Goal: Task Accomplishment & Management: Use online tool/utility

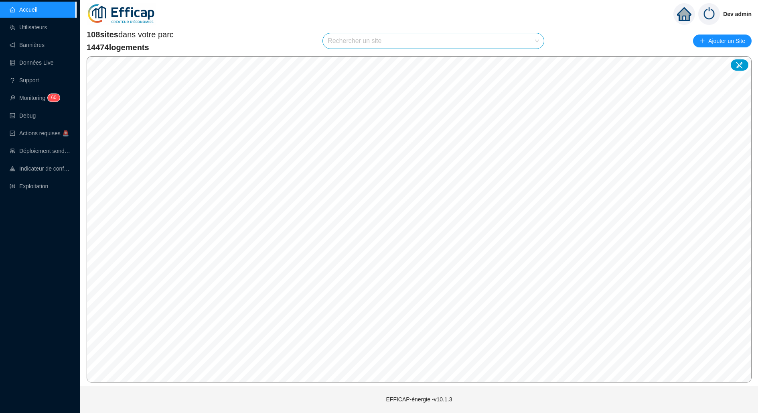
click at [418, 43] on input "search" at bounding box center [430, 40] width 204 height 15
type input "mérid"
click at [534, 60] on div at bounding box center [529, 60] width 18 height 12
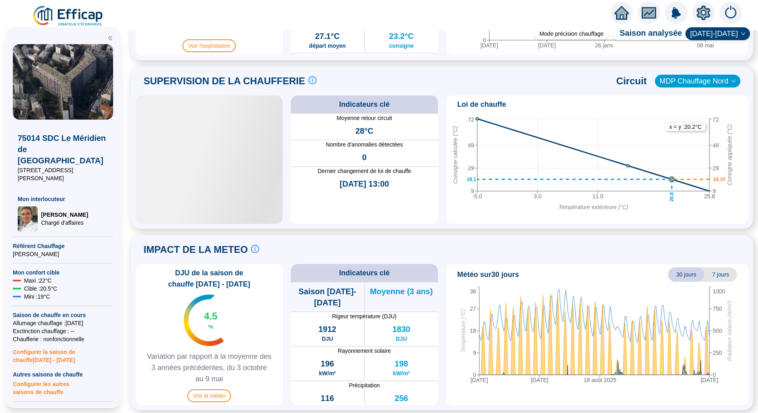
scroll to position [506, 0]
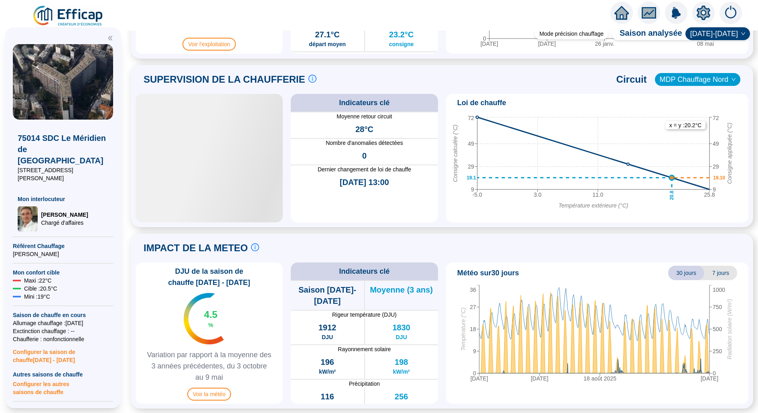
click at [475, 135] on icon "-5.0 3.0 11.0 25.8 Température extérieure (°C) 9 29 49 72 Consigne calculée (°C…" at bounding box center [593, 163] width 289 height 100
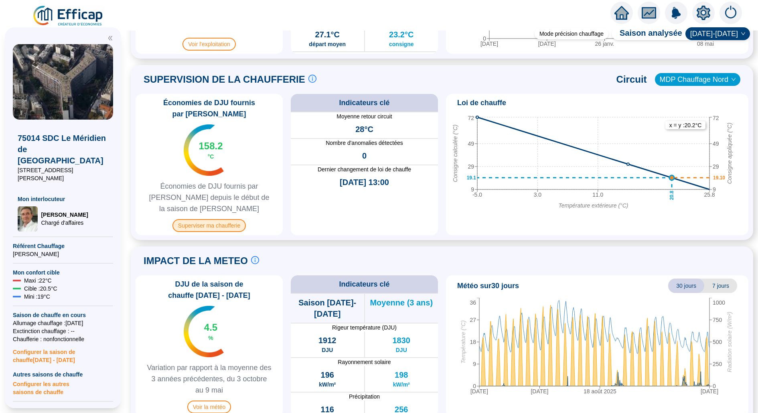
click at [235, 222] on span "Superviser ma chaufferie" at bounding box center [209, 225] width 73 height 13
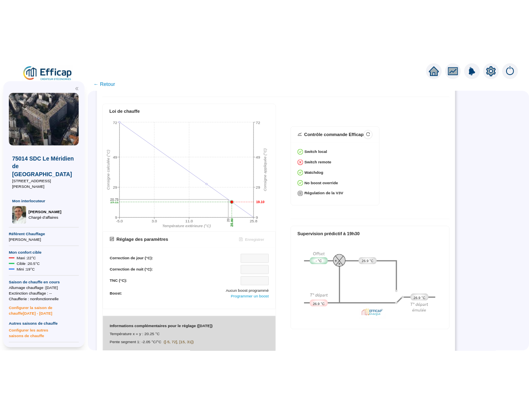
scroll to position [266, 0]
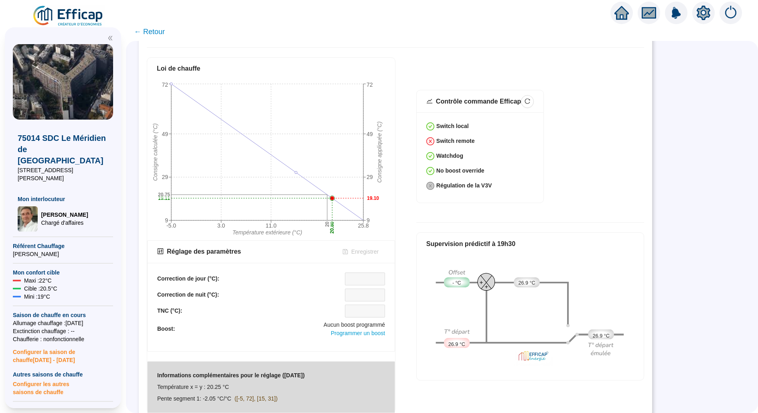
click at [162, 267] on div "Correction de jour (°C): Correction de nuit (°C): TNC (°C): Boost: Aucun boost …" at bounding box center [271, 307] width 247 height 88
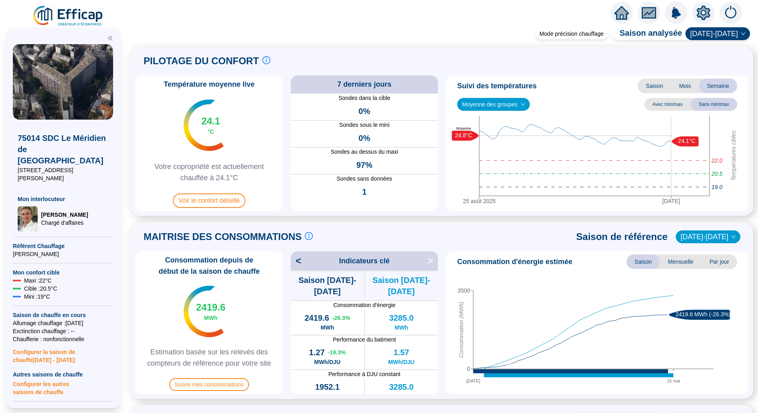
click at [83, 16] on img at bounding box center [68, 16] width 73 height 22
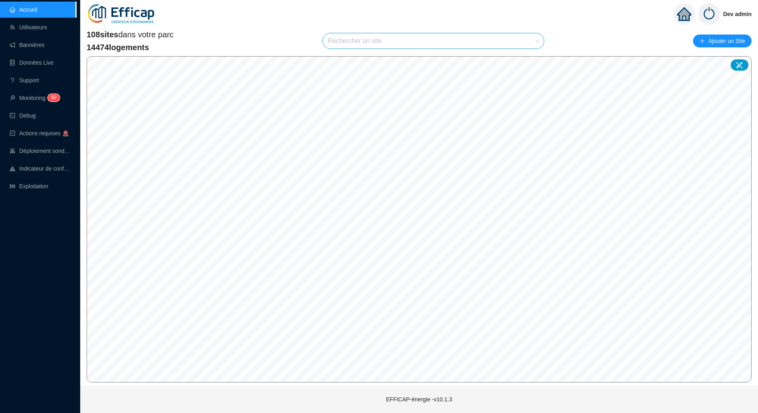
click at [413, 34] on input "search" at bounding box center [430, 40] width 204 height 15
type input "méridi"
click at [527, 61] on icon at bounding box center [530, 59] width 6 height 5
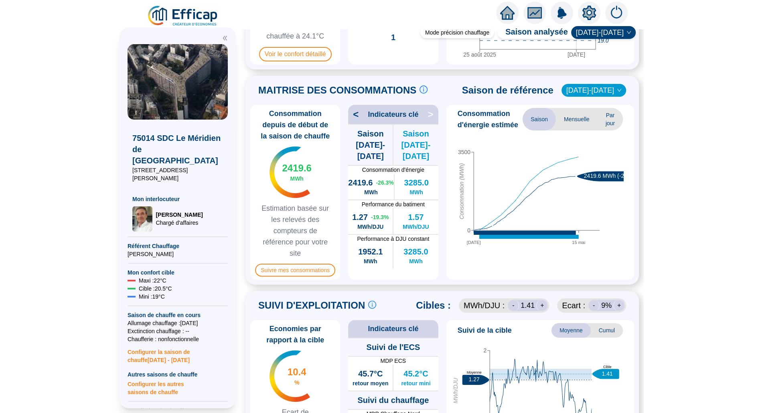
scroll to position [105, 0]
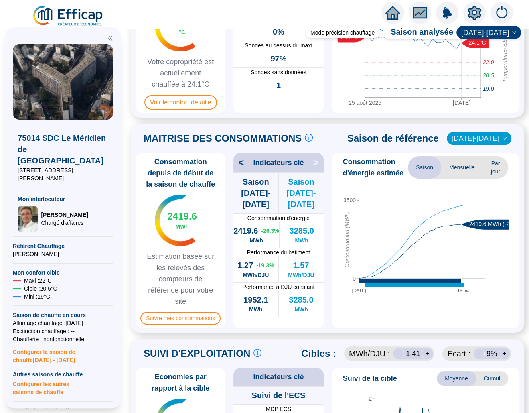
click at [91, 16] on img at bounding box center [68, 16] width 73 height 22
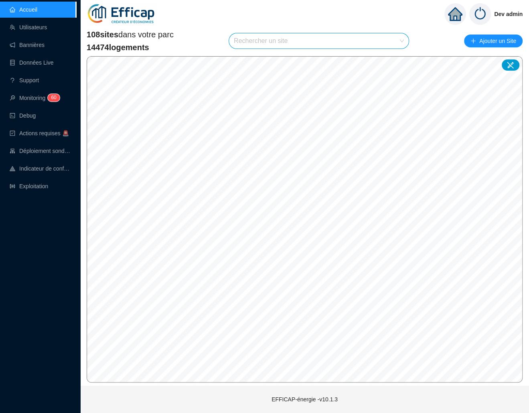
click at [315, 42] on input "search" at bounding box center [315, 40] width 163 height 15
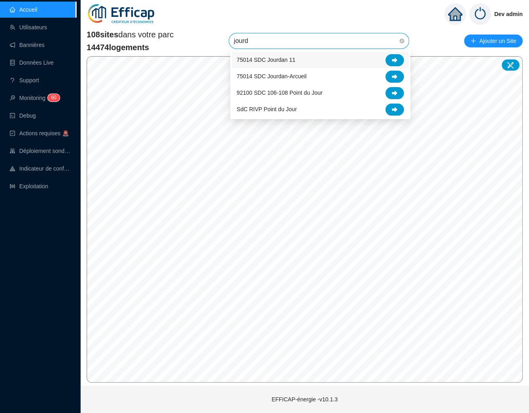
type input "jourda"
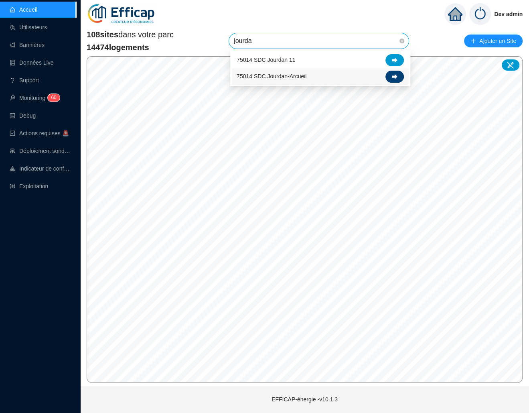
click at [393, 77] on icon at bounding box center [395, 76] width 6 height 5
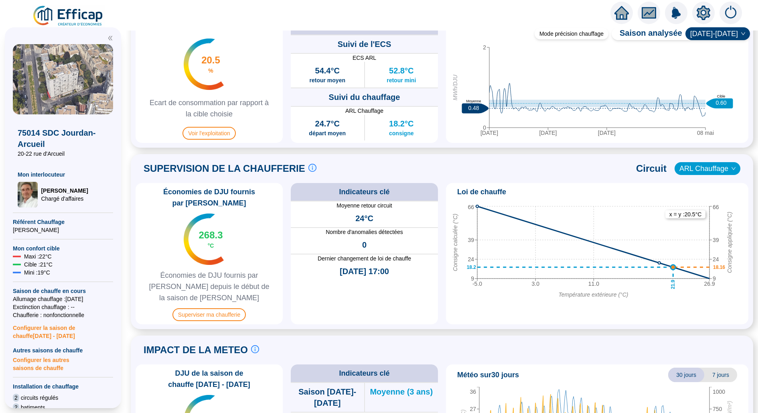
scroll to position [462, 0]
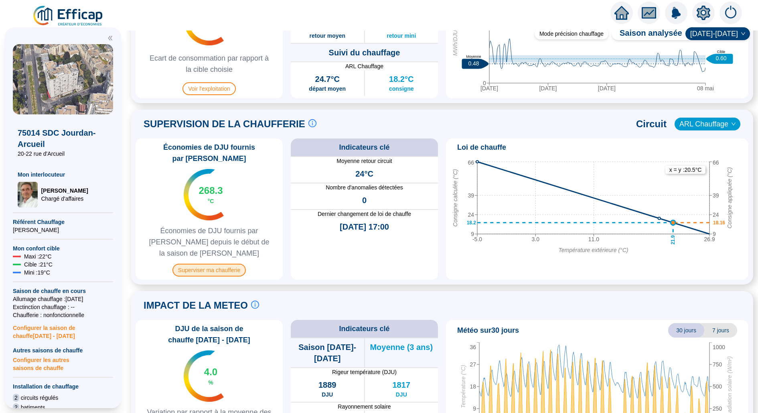
click at [218, 274] on span "Superviser ma chaufferie" at bounding box center [209, 270] width 73 height 13
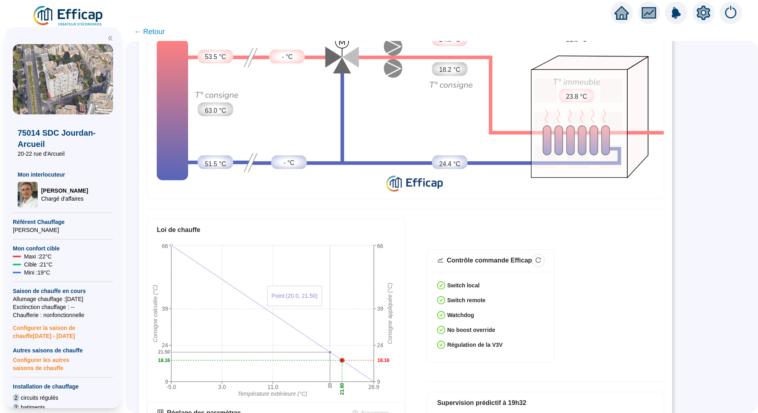
scroll to position [138, 0]
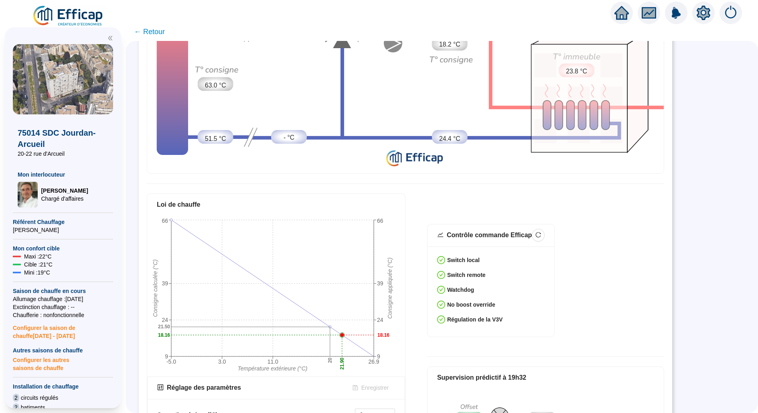
click at [281, 174] on div "Synoptique circuit à 19h32 53.5 °C 63.0 °C 51.5 °C - °C - °C - % 24.8 °C 18.2 °…" at bounding box center [406, 250] width 534 height 614
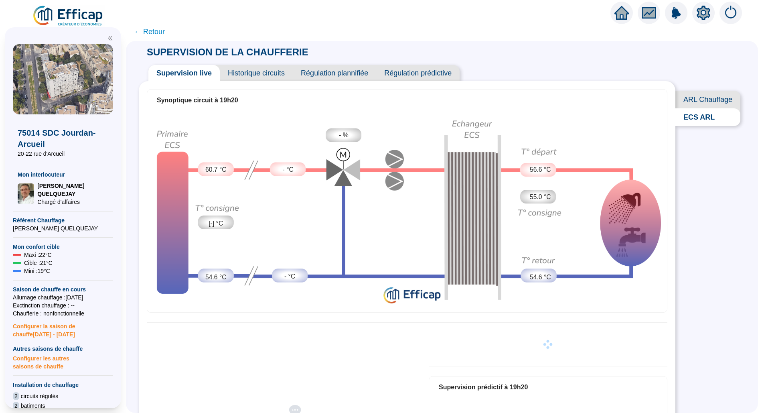
click at [689, 102] on span "ARL Chauffage" at bounding box center [708, 100] width 65 height 18
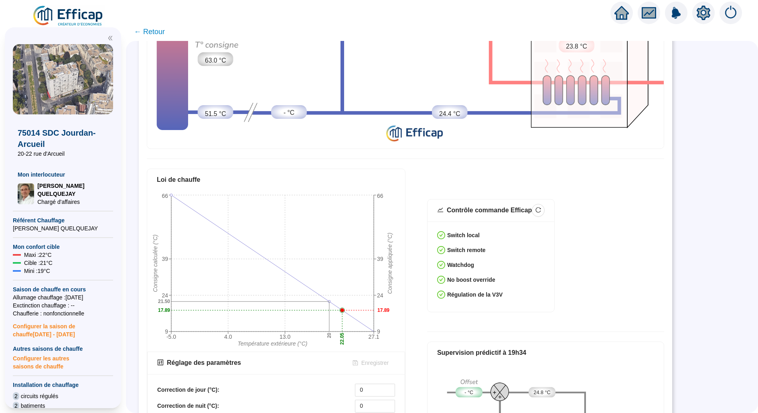
scroll to position [173, 0]
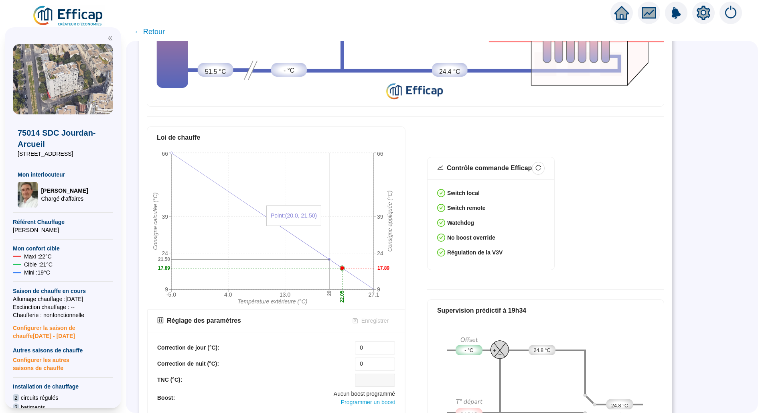
scroll to position [205, 0]
click at [68, 12] on img at bounding box center [68, 16] width 73 height 22
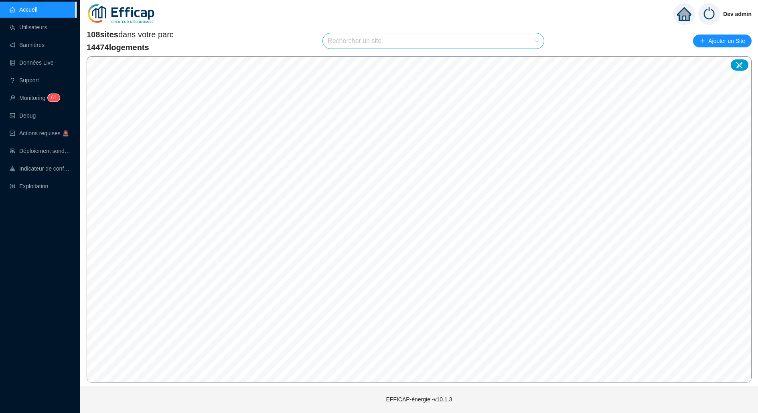
click at [444, 47] on input "search" at bounding box center [430, 40] width 204 height 15
type input "méridie"
click at [526, 58] on div at bounding box center [529, 60] width 18 height 12
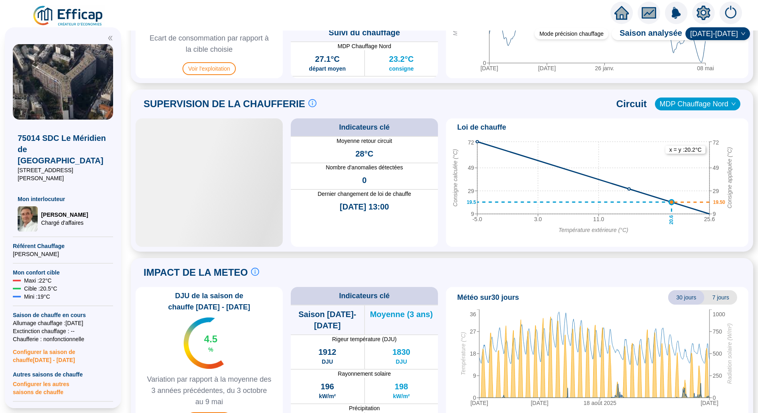
scroll to position [506, 0]
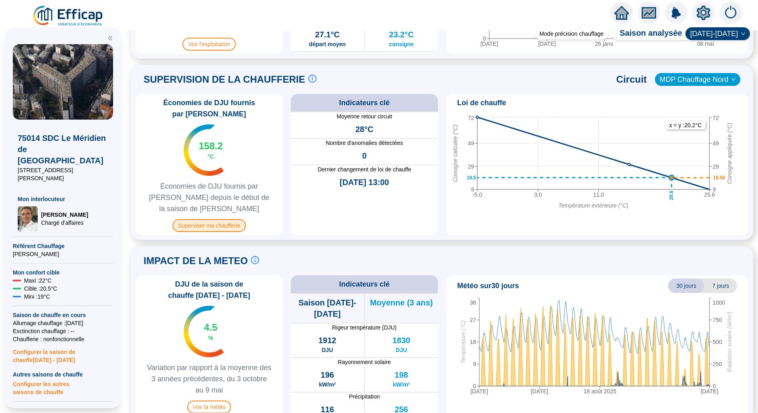
click at [239, 225] on span "Superviser ma chaufferie" at bounding box center [209, 225] width 73 height 13
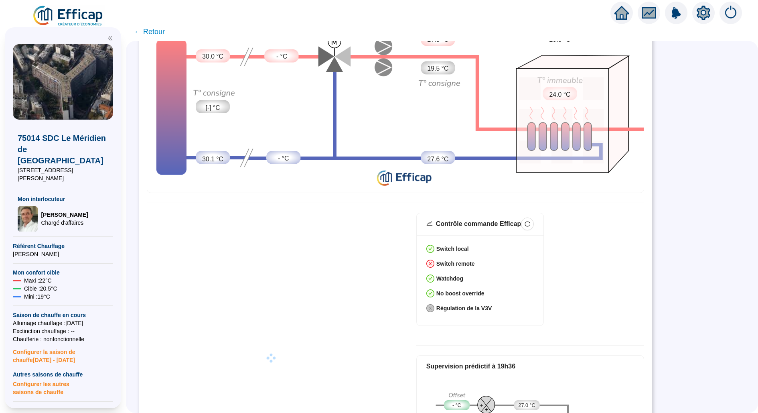
scroll to position [198, 0]
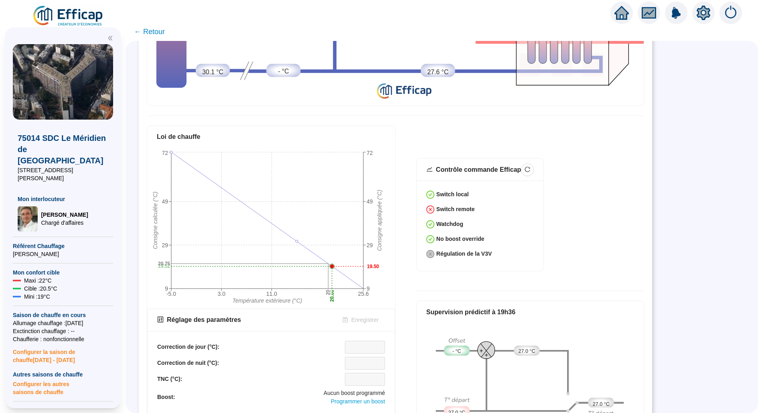
click at [91, 24] on div "75014 SDC Le Méridien de Paris 11 rue Emile Dubois Mon interlocuteur Jean-Bapti…" at bounding box center [63, 217] width 126 height 390
click at [83, 20] on img at bounding box center [68, 16] width 73 height 22
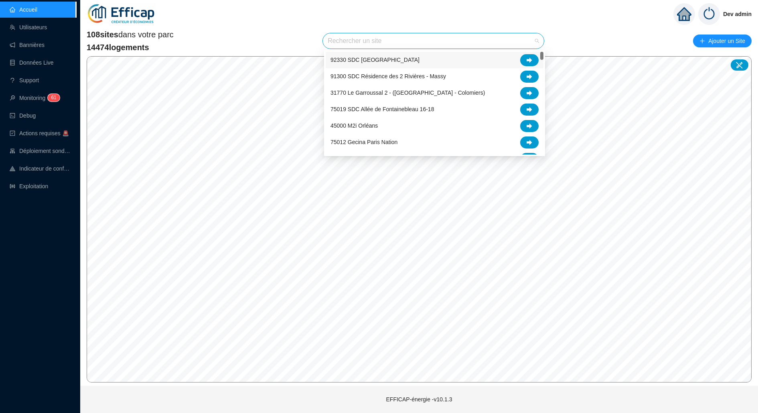
click at [460, 39] on input "search" at bounding box center [430, 40] width 204 height 15
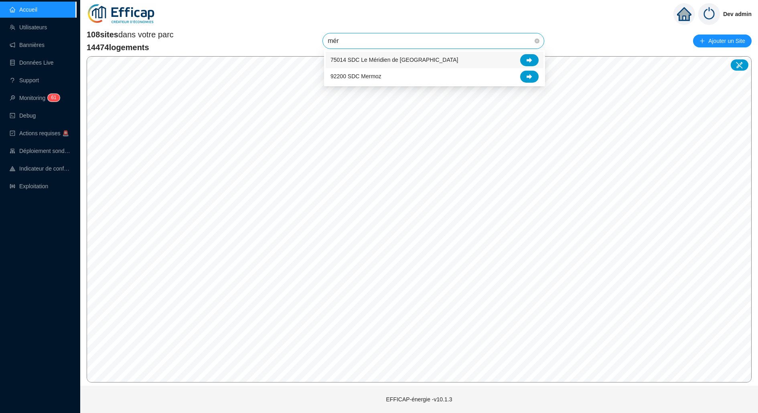
type input "méri"
click at [526, 58] on div at bounding box center [529, 60] width 18 height 12
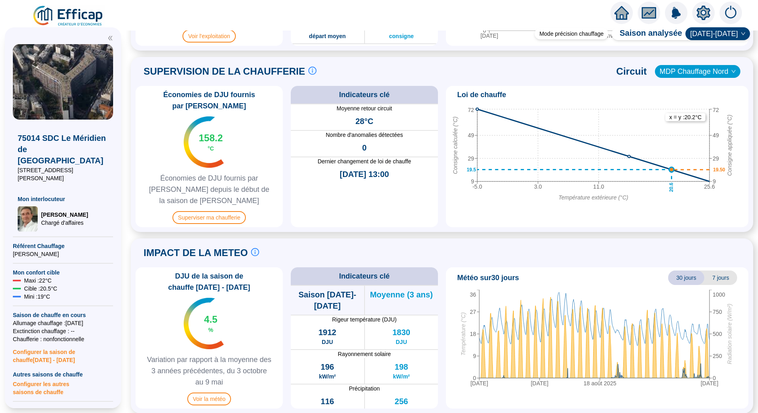
scroll to position [519, 0]
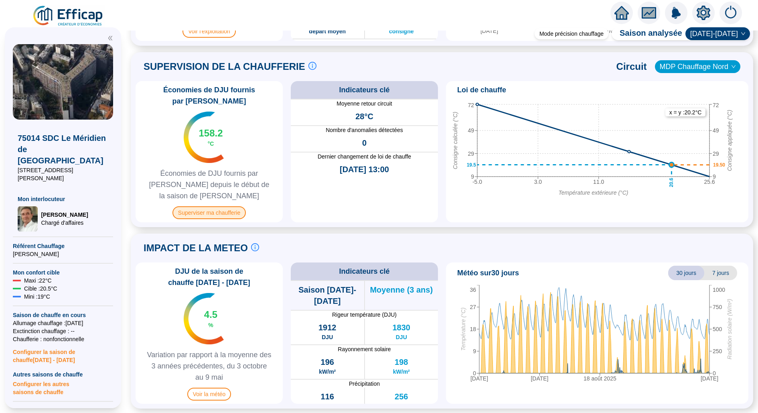
click at [225, 214] on span "Superviser ma chaufferie" at bounding box center [209, 212] width 73 height 13
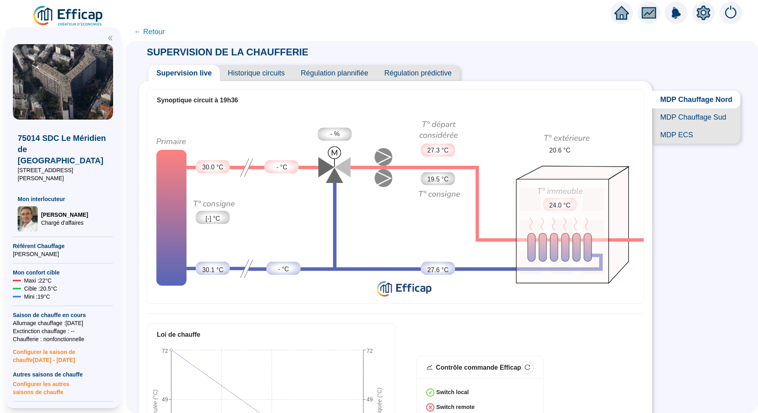
click at [67, 12] on img at bounding box center [68, 16] width 73 height 22
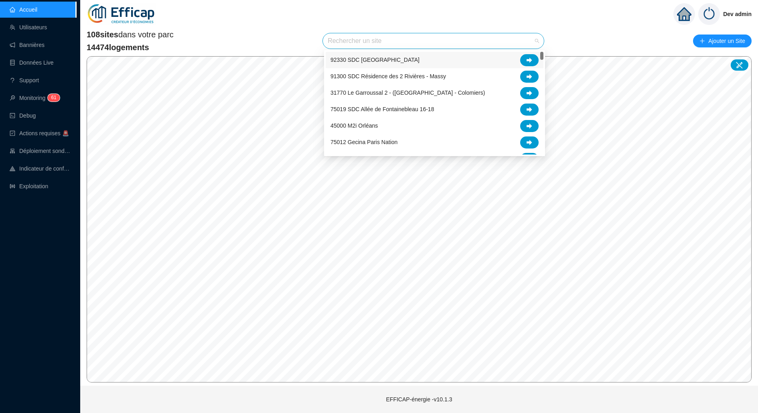
click at [364, 43] on input "search" at bounding box center [430, 40] width 204 height 15
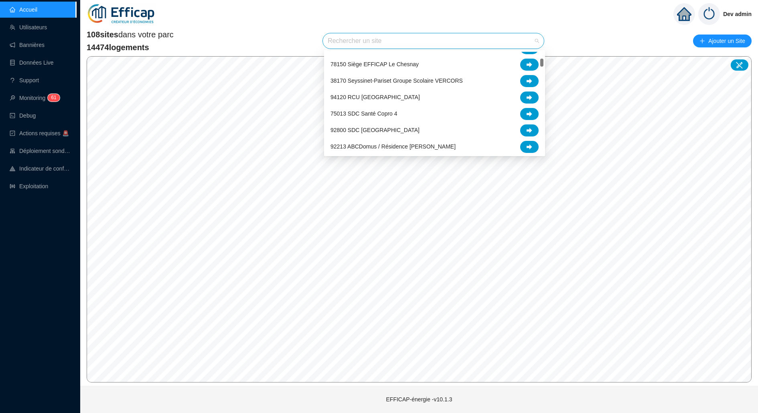
scroll to position [86, 0]
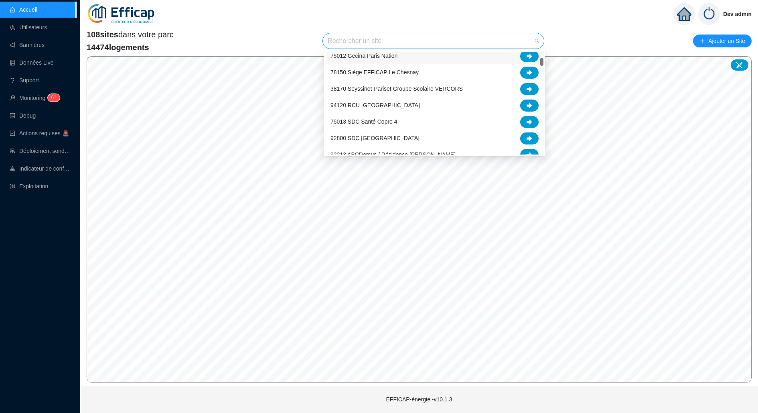
click at [383, 57] on span "75012 Gecina Paris Nation" at bounding box center [364, 56] width 67 height 8
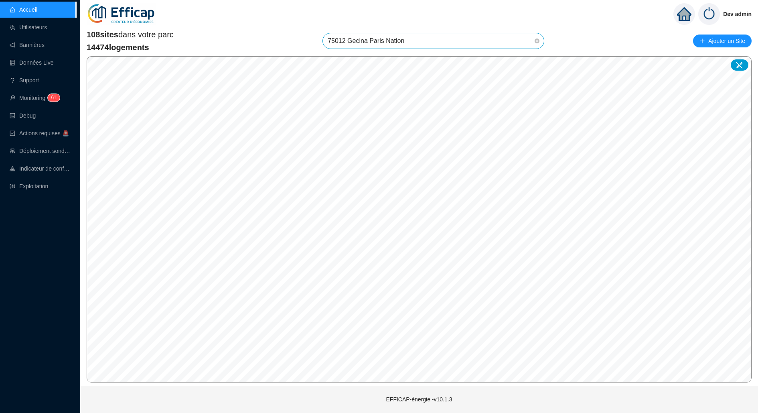
click at [490, 41] on span "75012 Gecina Paris Nation" at bounding box center [433, 40] width 211 height 15
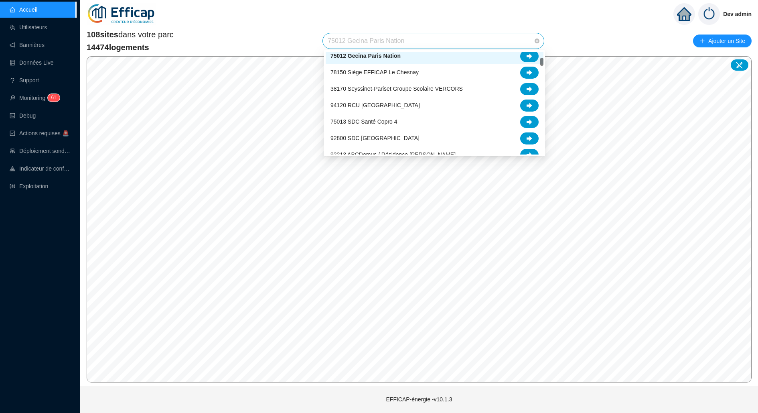
scroll to position [82, 0]
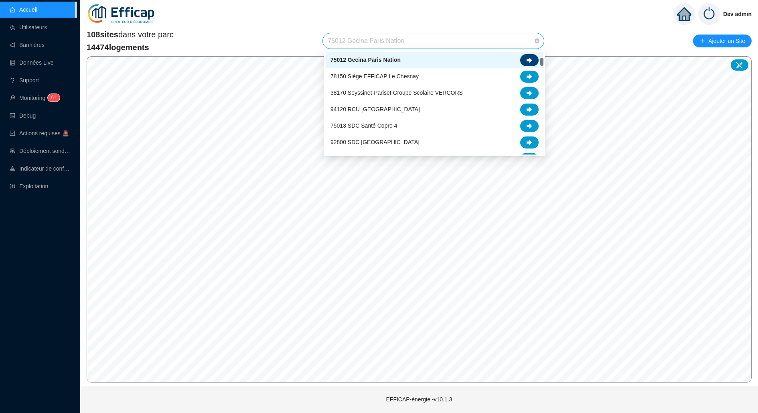
click at [528, 61] on icon at bounding box center [530, 60] width 6 height 6
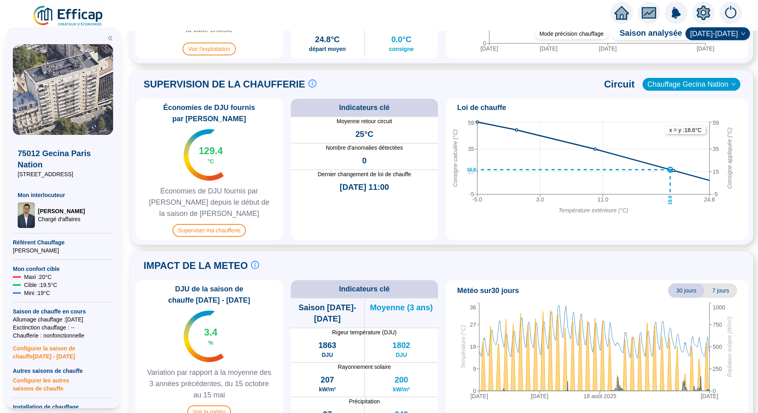
scroll to position [519, 0]
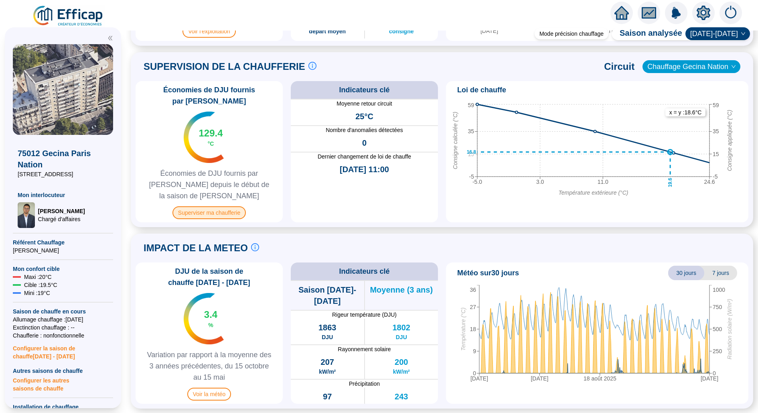
click at [212, 208] on span "Superviser ma chaufferie" at bounding box center [209, 212] width 73 height 13
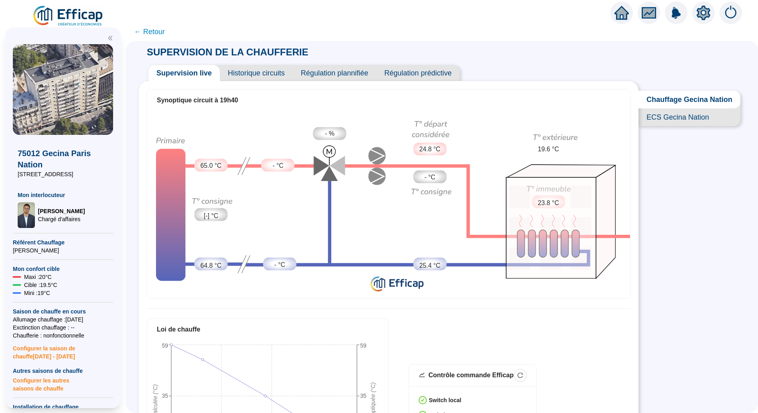
click at [77, 12] on img at bounding box center [68, 16] width 73 height 22
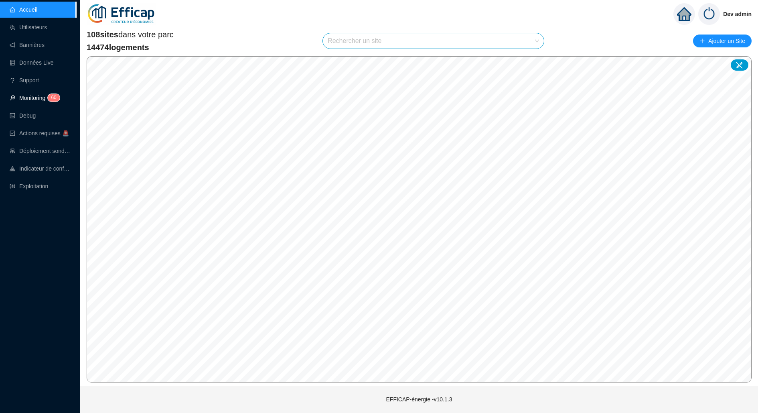
click at [43, 97] on link "Monitoring 6 0" at bounding box center [34, 98] width 48 height 6
